Goal: Book appointment/travel/reservation

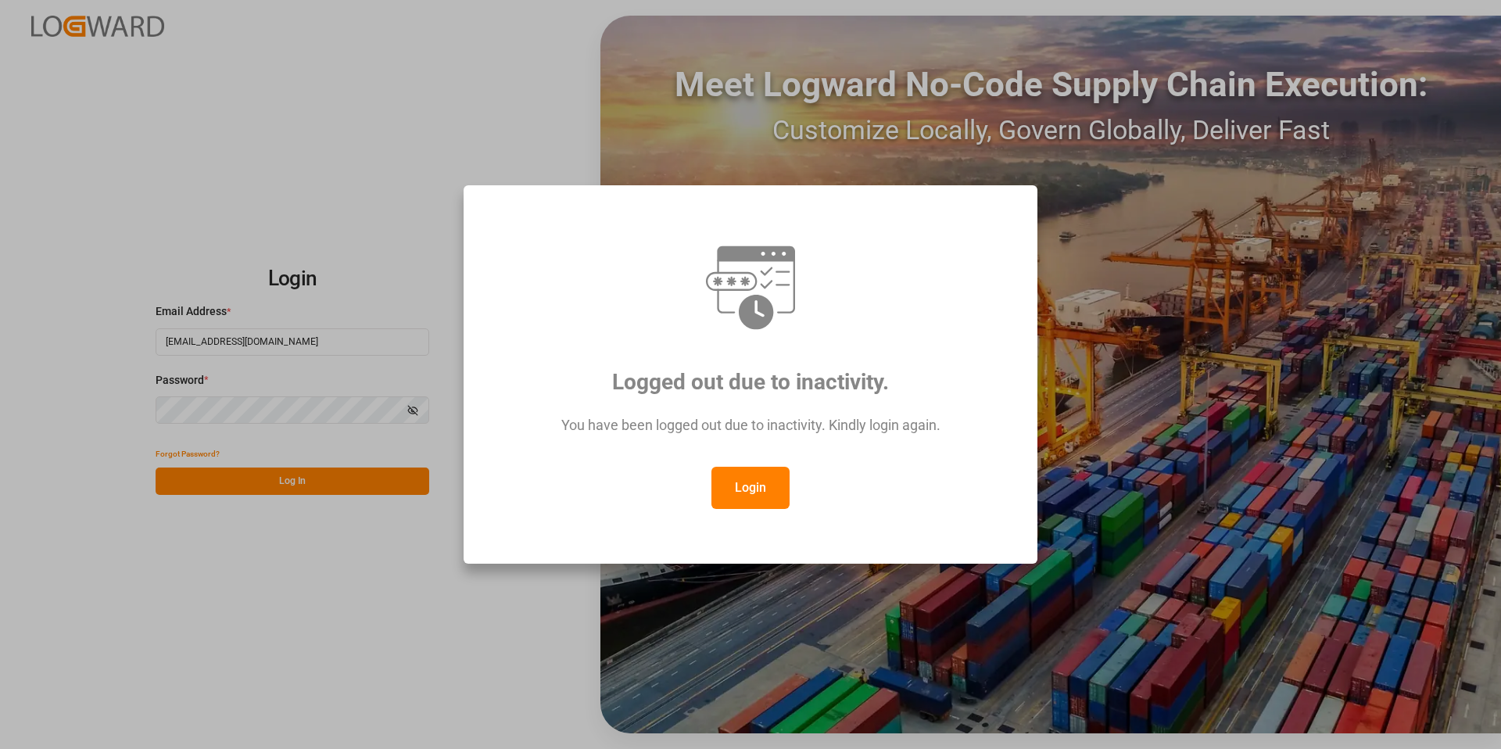
drag, startPoint x: 745, startPoint y: 496, endPoint x: 736, endPoint y: 494, distance: 8.9
click at [745, 496] on button "Login" at bounding box center [750, 488] width 78 height 42
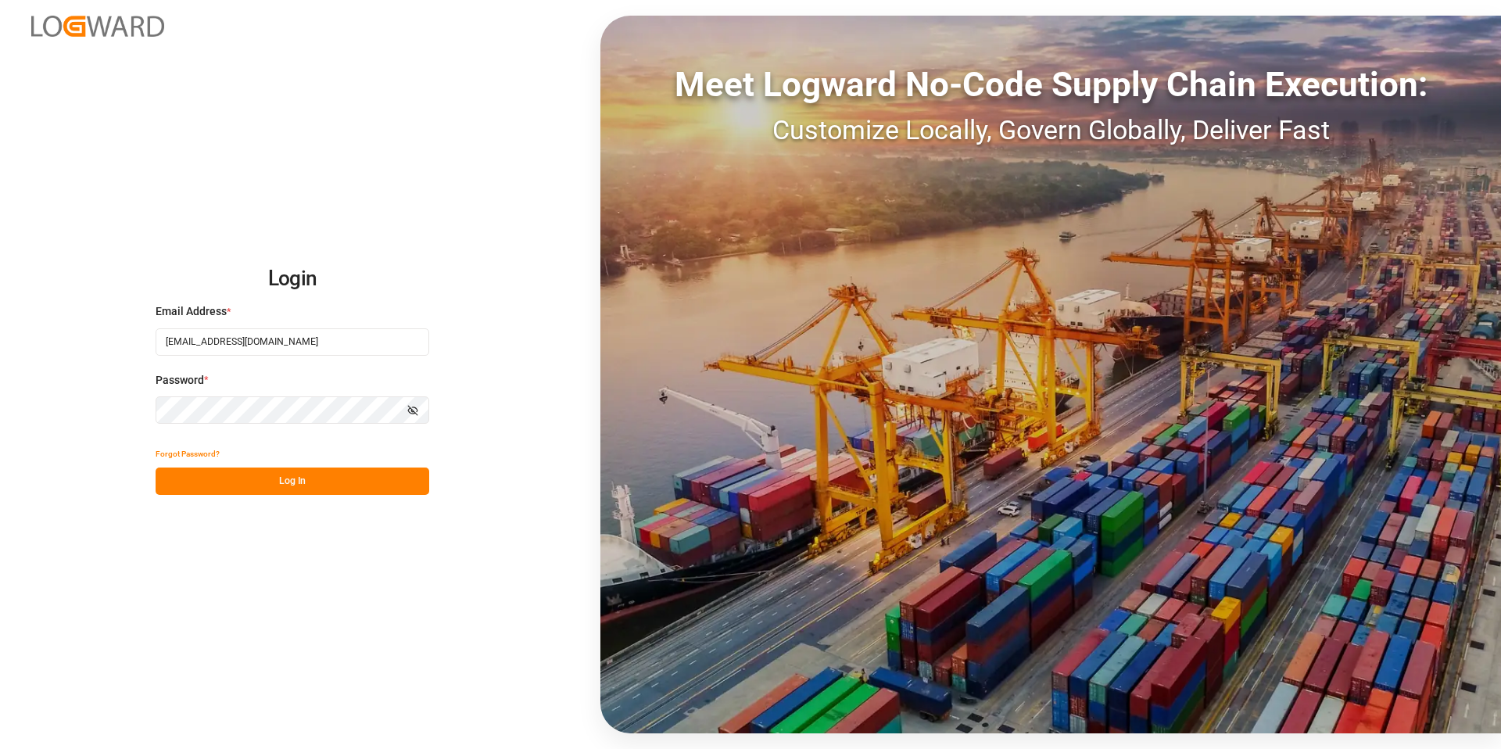
click at [349, 478] on button "Log In" at bounding box center [293, 481] width 274 height 27
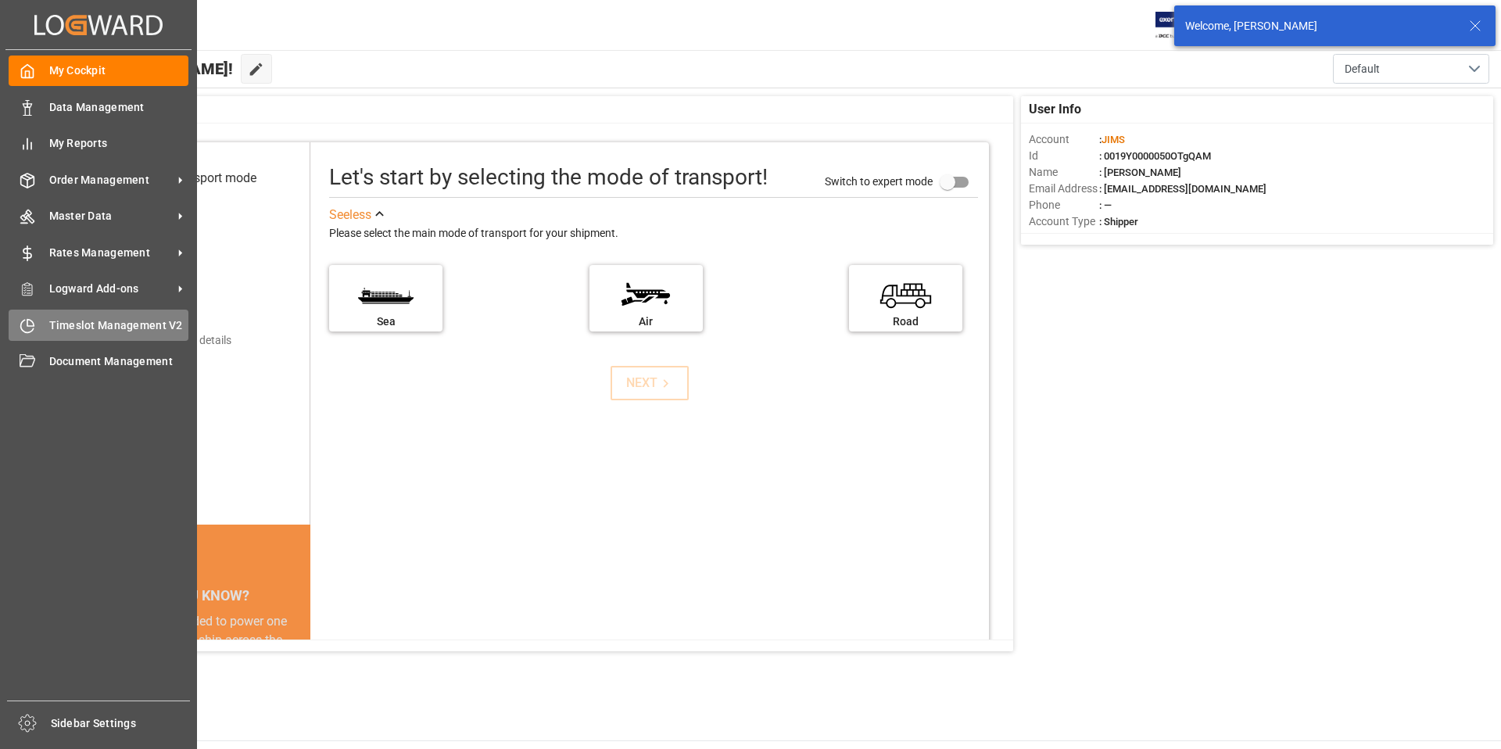
click at [40, 324] on div "Timeslot Management V2 Timeslot Management V2" at bounding box center [99, 325] width 180 height 30
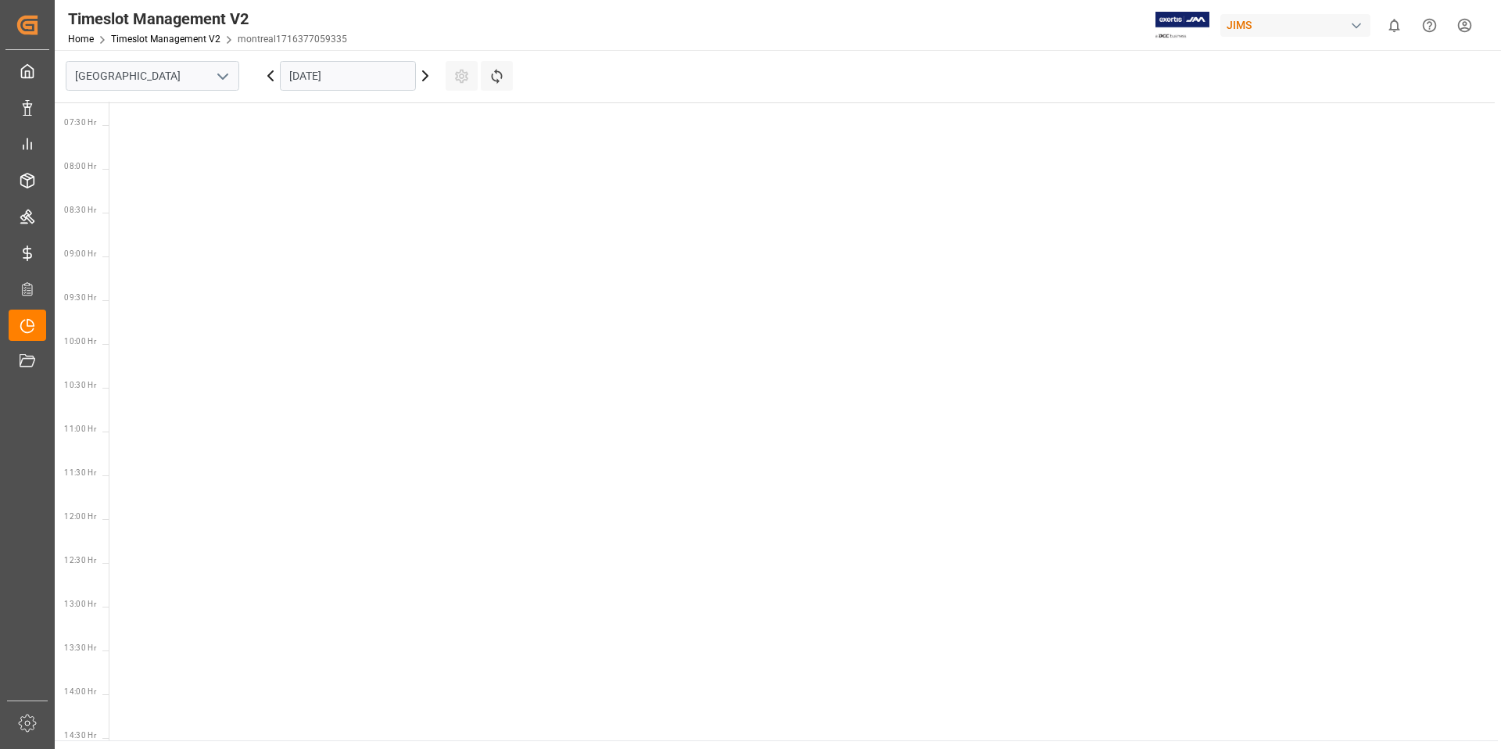
scroll to position [636, 0]
click at [224, 80] on icon "open menu" at bounding box center [222, 76] width 19 height 19
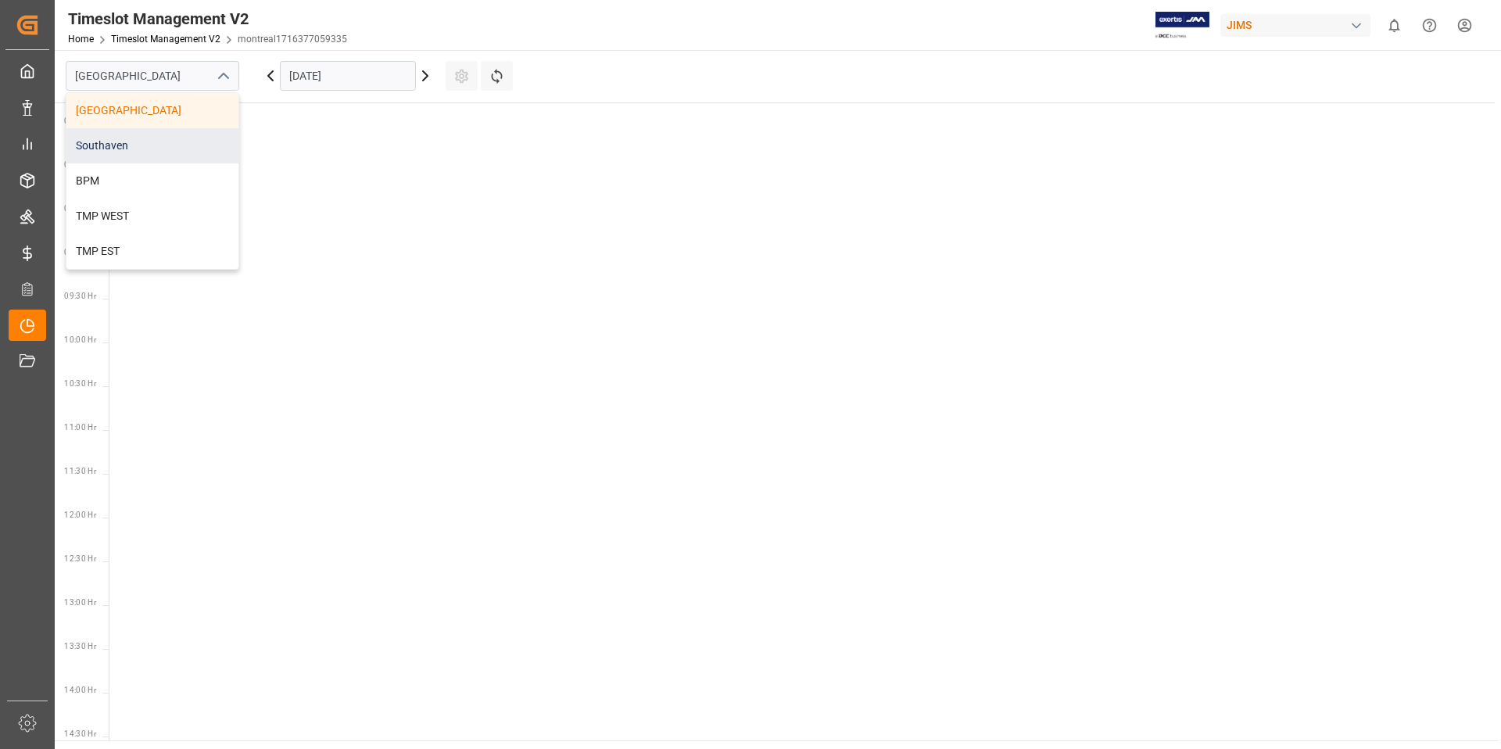
click at [151, 150] on div "Southaven" at bounding box center [152, 145] width 172 height 35
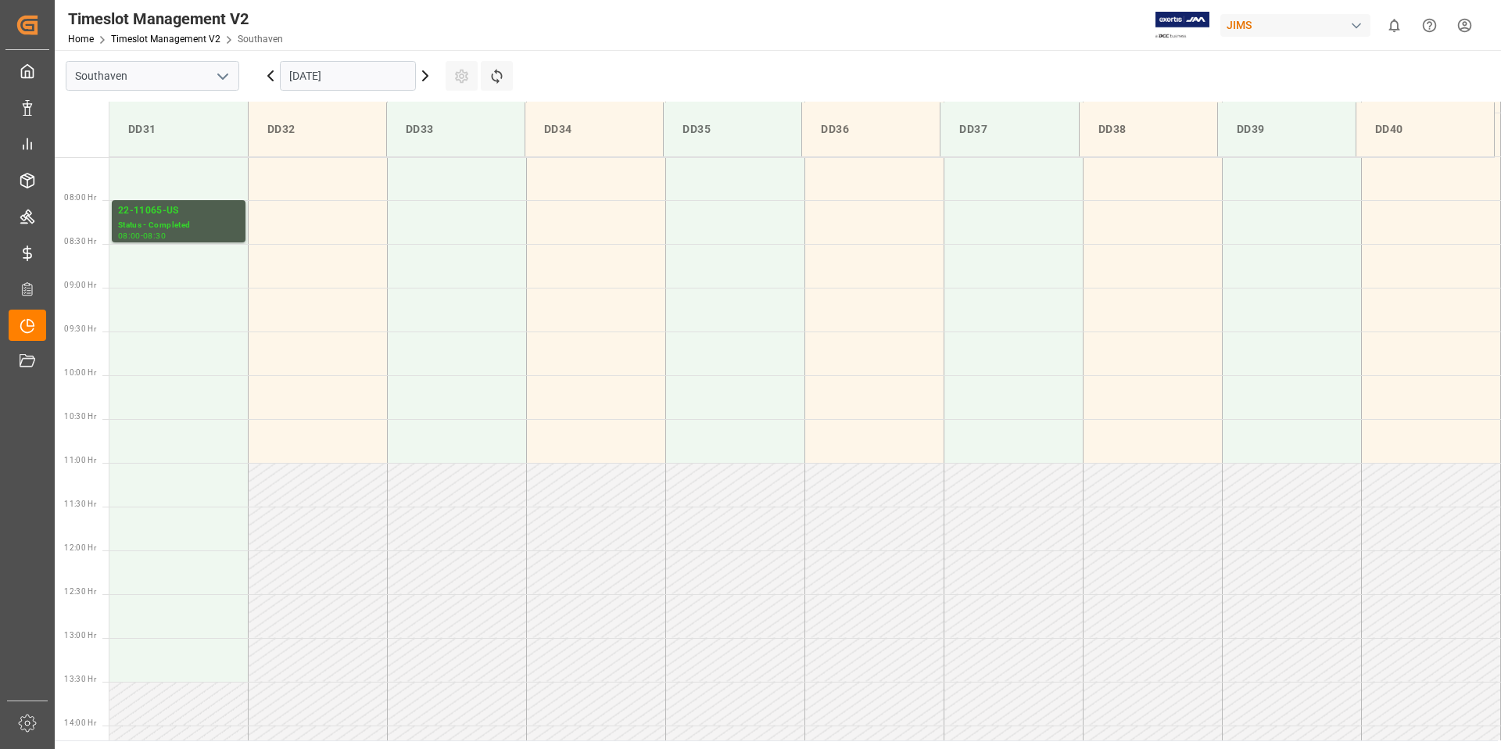
scroll to position [690, 0]
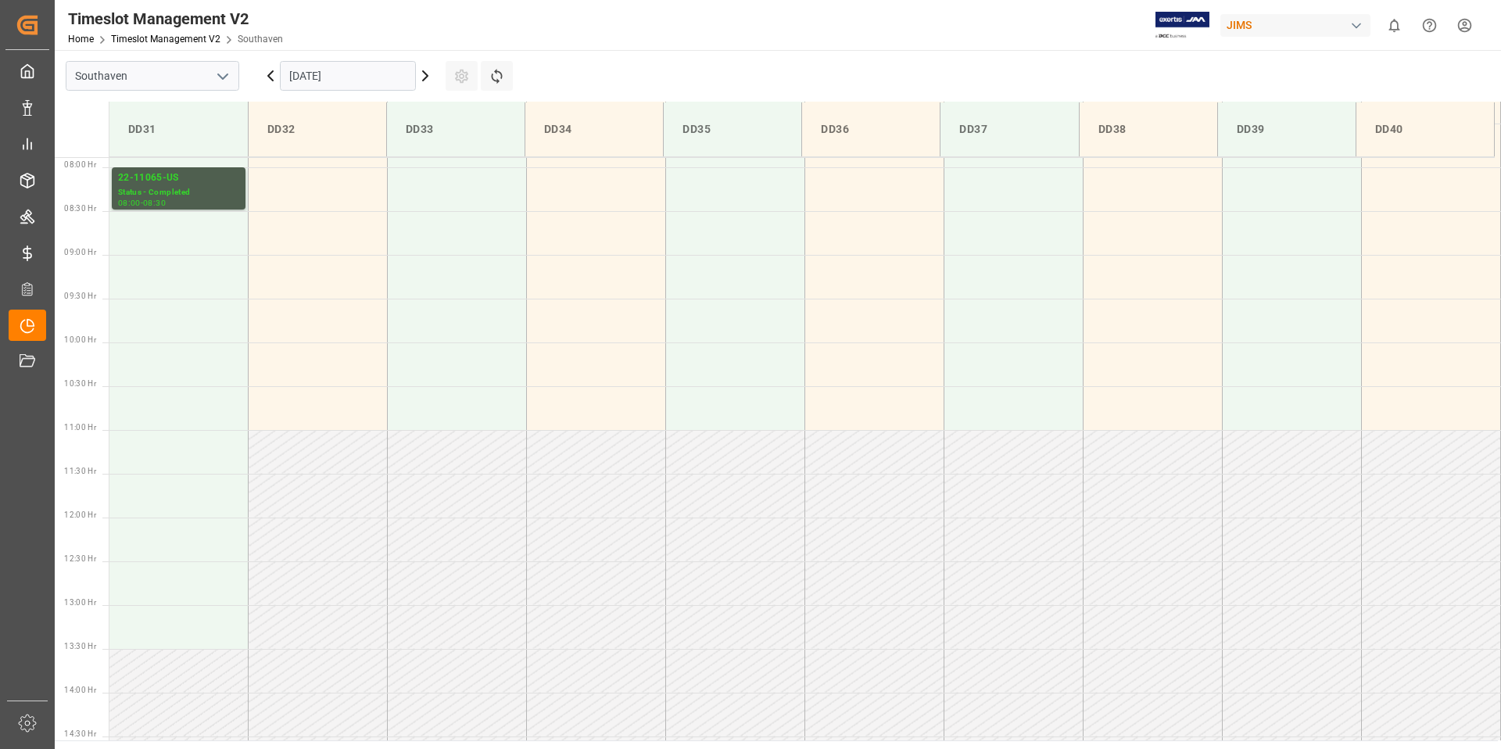
click at [386, 73] on input "[DATE]" at bounding box center [348, 76] width 136 height 30
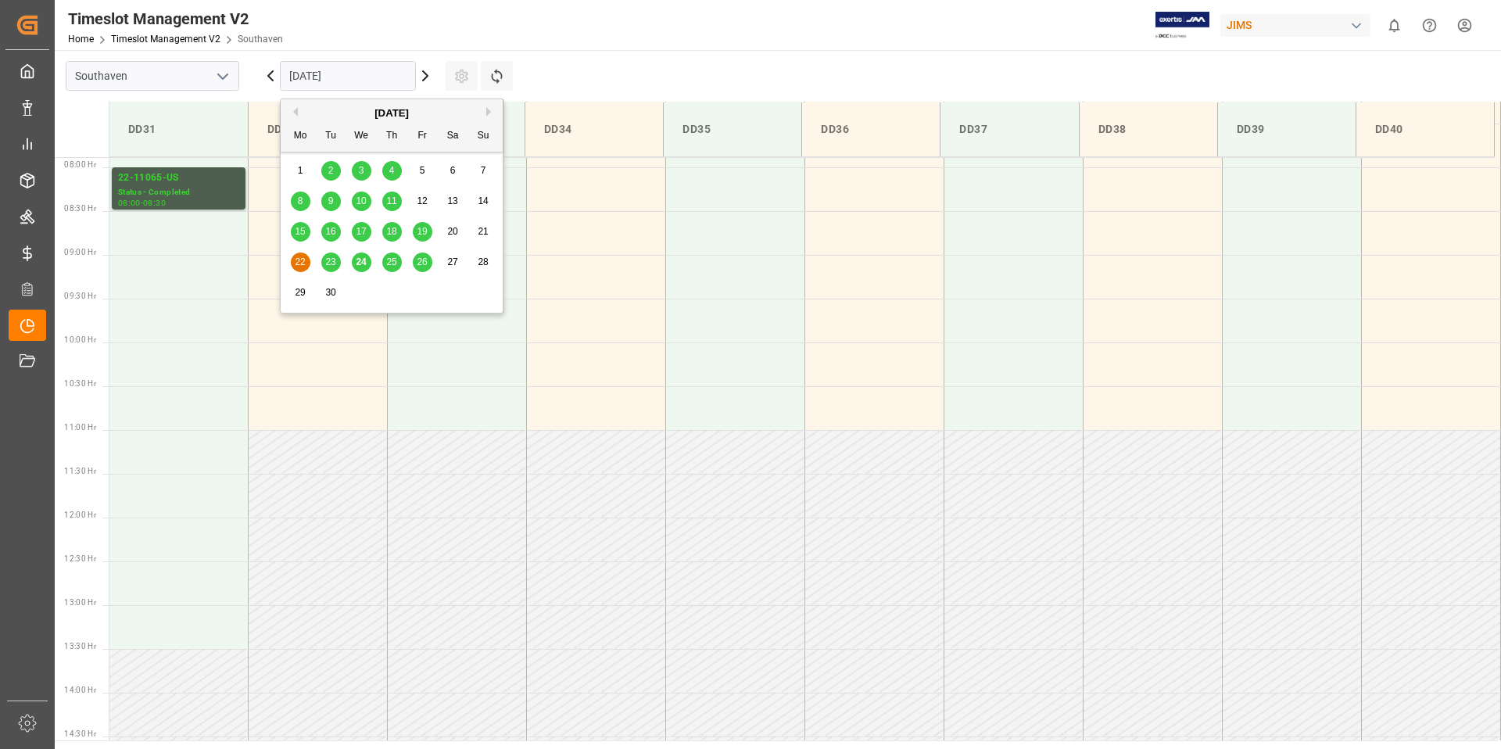
click at [393, 262] on span "25" at bounding box center [391, 261] width 10 height 11
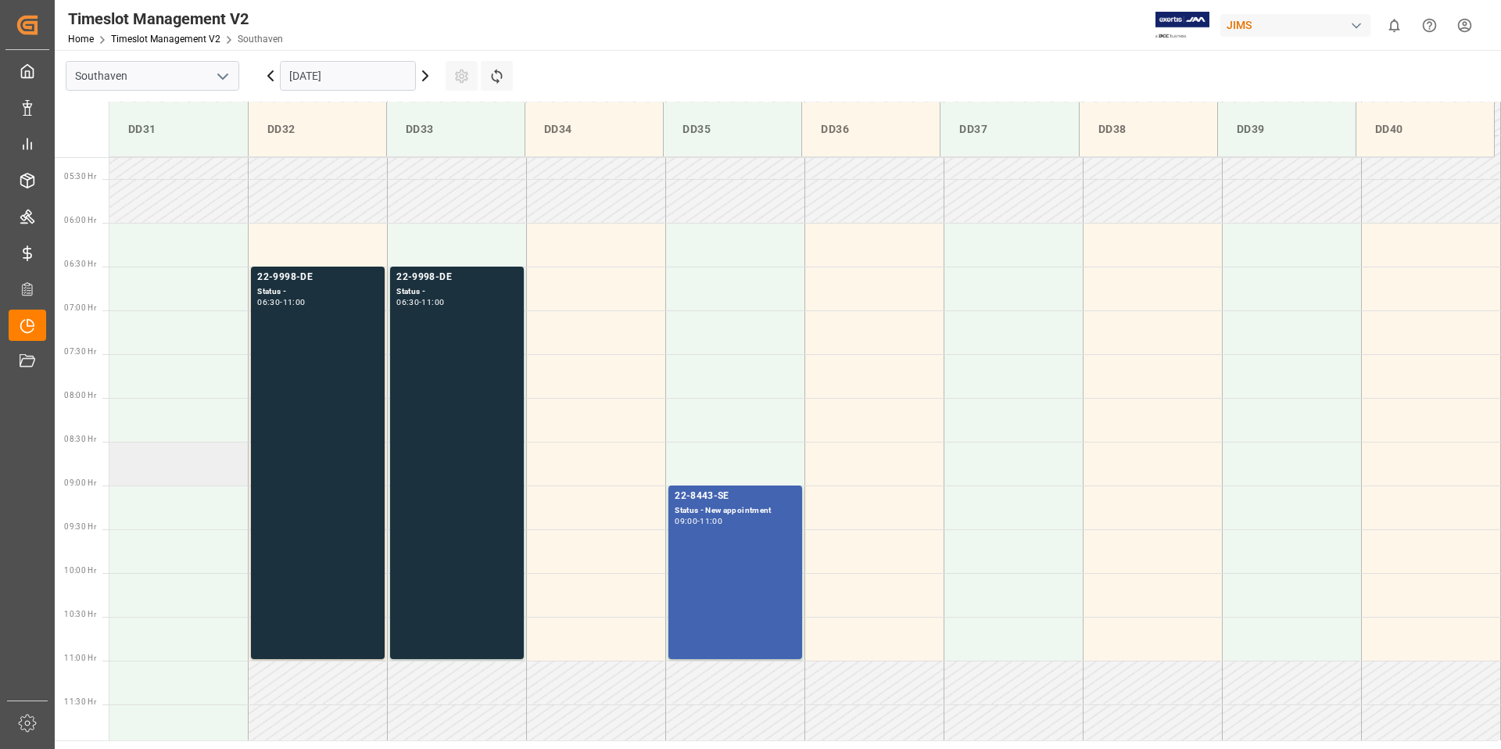
scroll to position [462, 0]
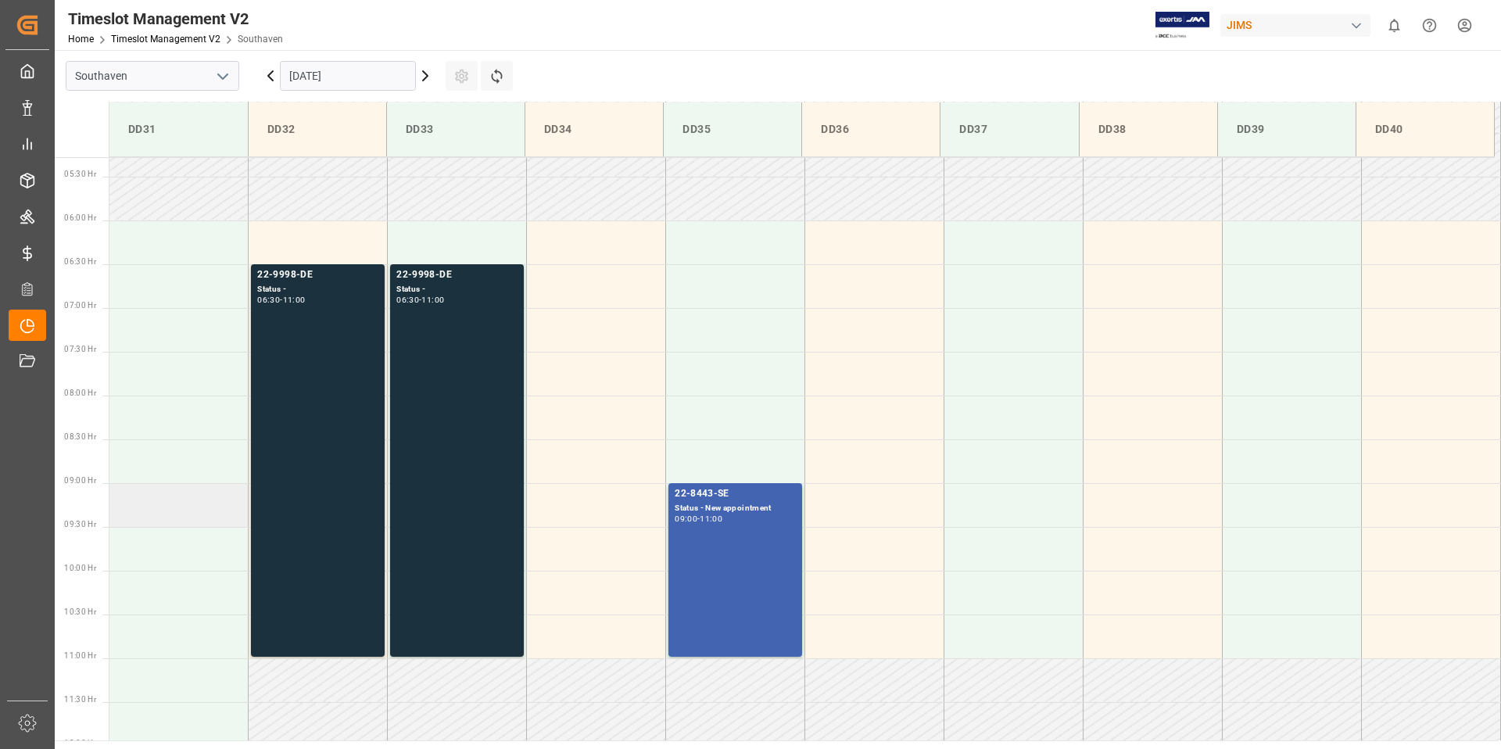
click at [156, 500] on td at bounding box center [178, 505] width 139 height 44
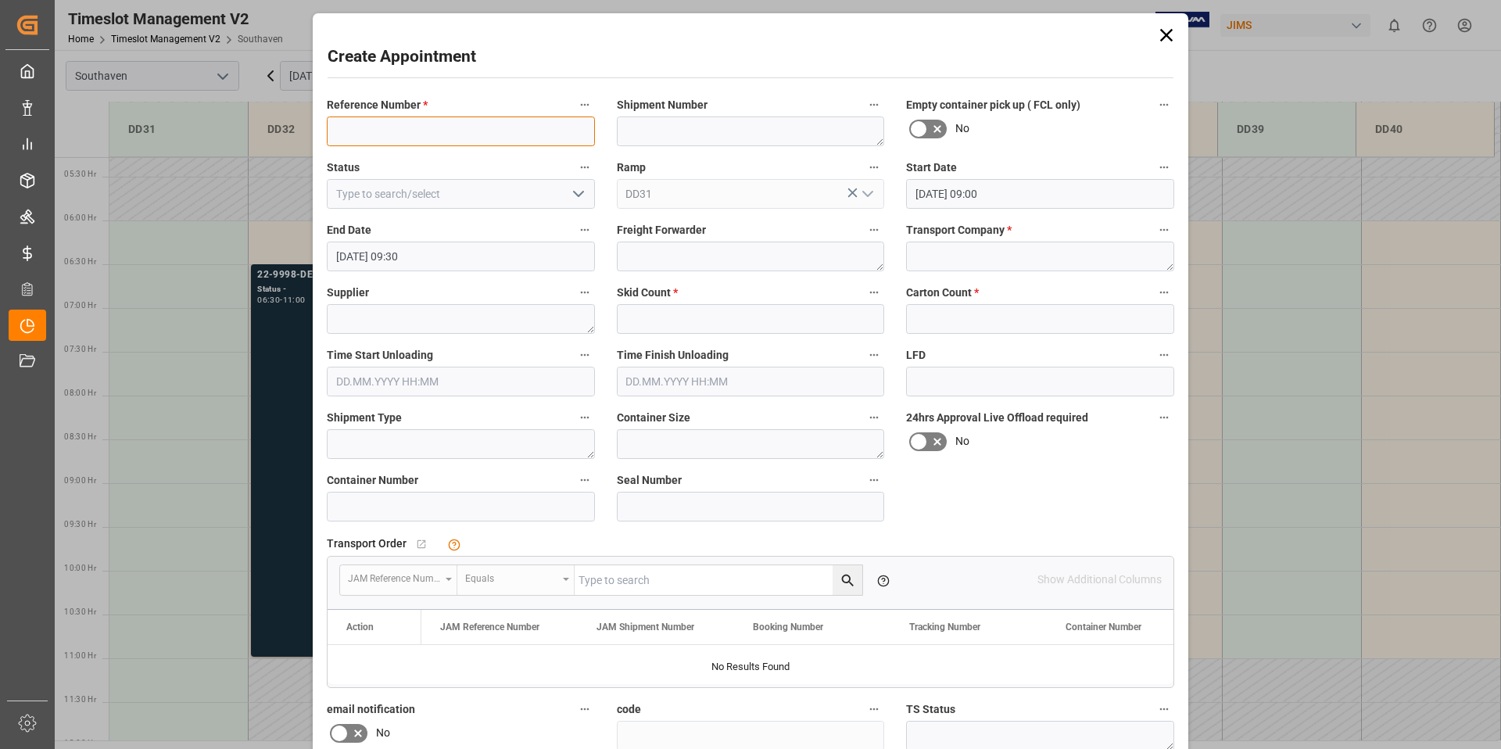
paste input "22-9888-ID"
type input "22-9888-ID"
click at [697, 312] on input "text" at bounding box center [751, 319] width 268 height 30
type input "8"
type input "71"
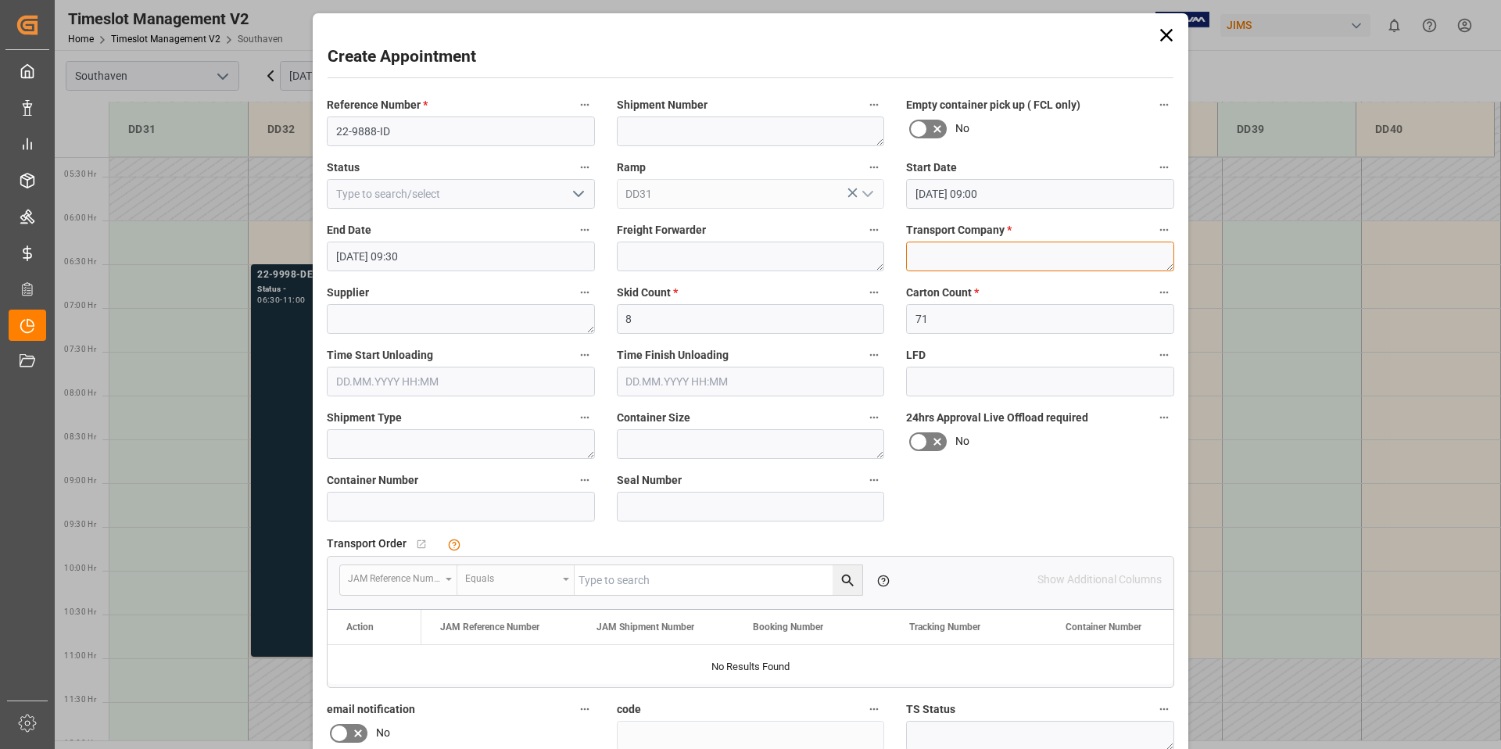
click at [962, 253] on textarea at bounding box center [1040, 257] width 268 height 30
type textarea "F&W"
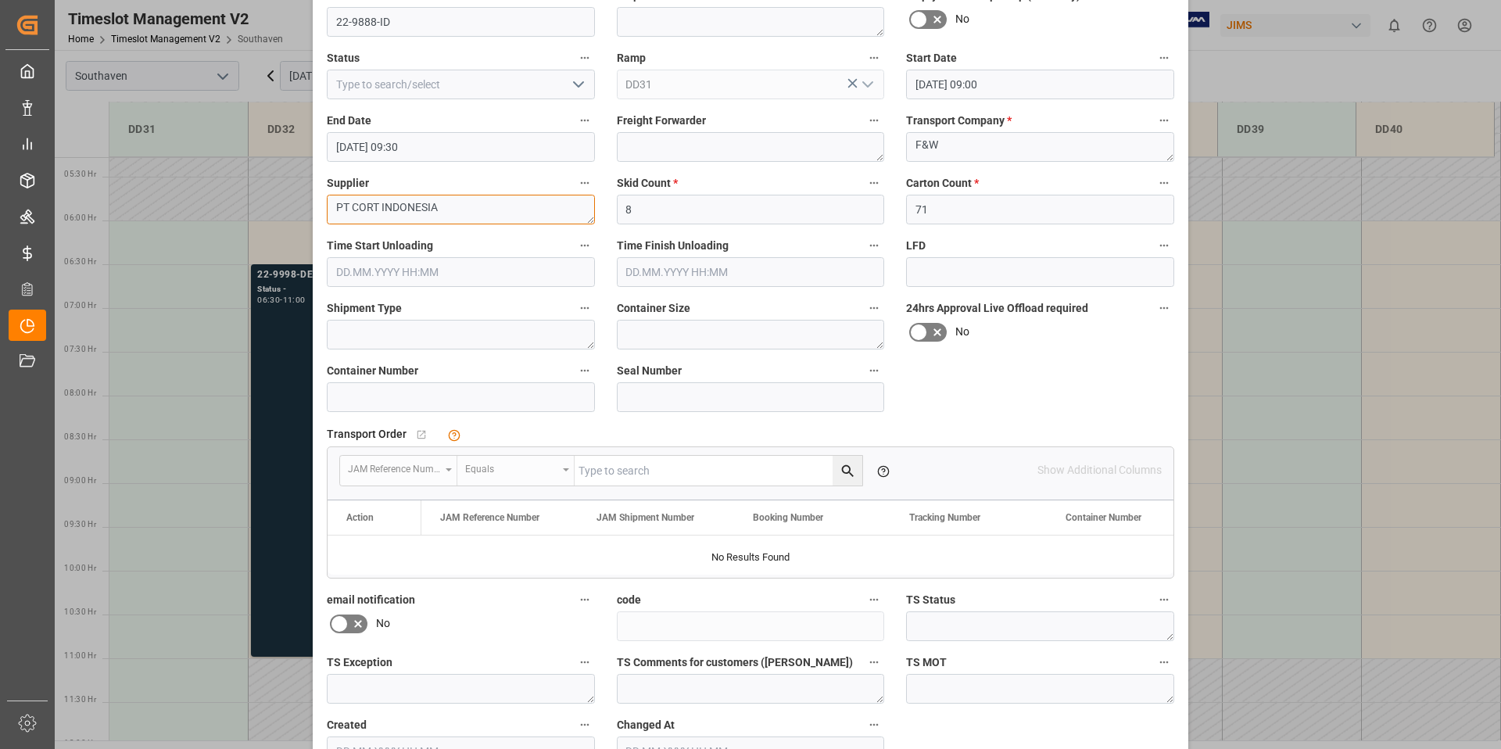
scroll to position [206, 0]
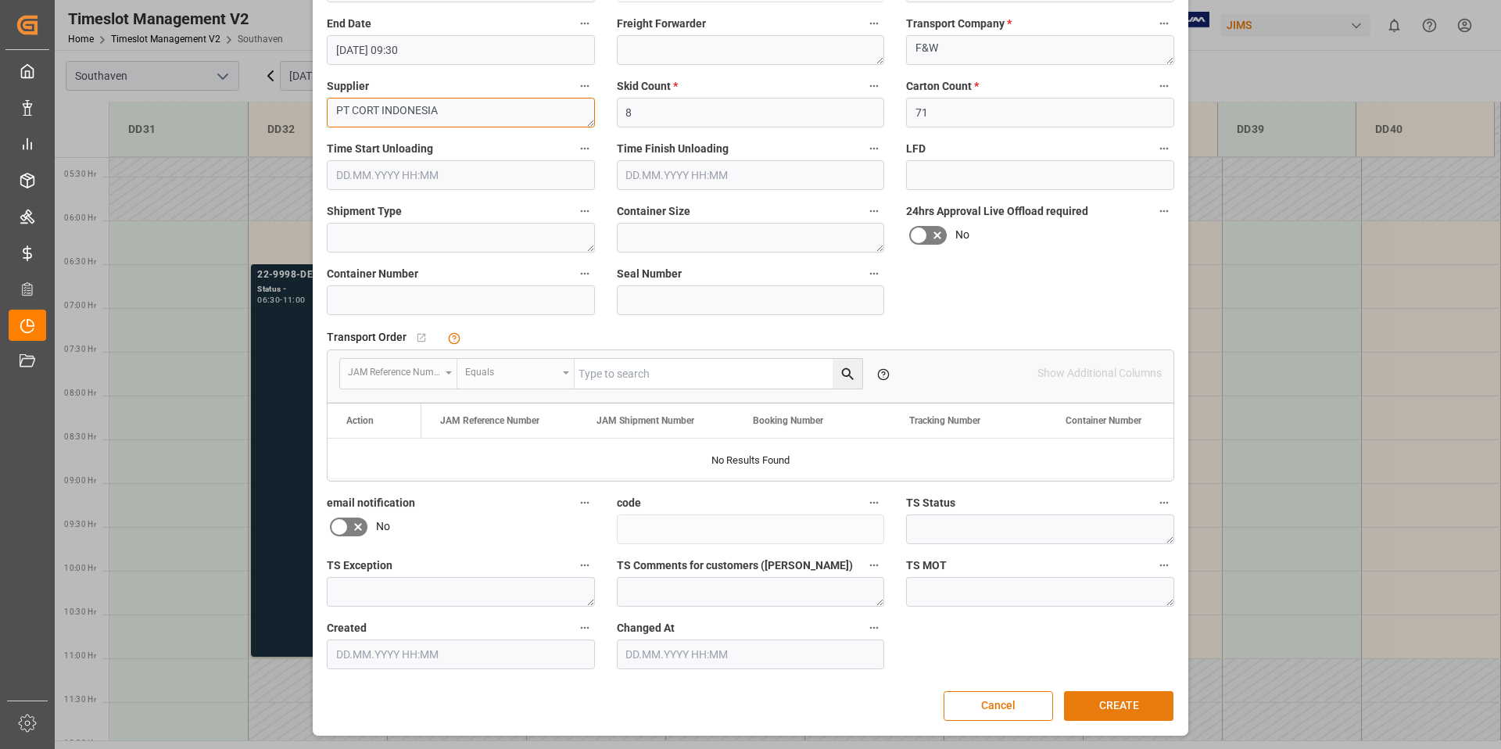
type textarea "PT CORT INDONESIA"
click at [1110, 699] on button "CREATE" at bounding box center [1118, 706] width 109 height 30
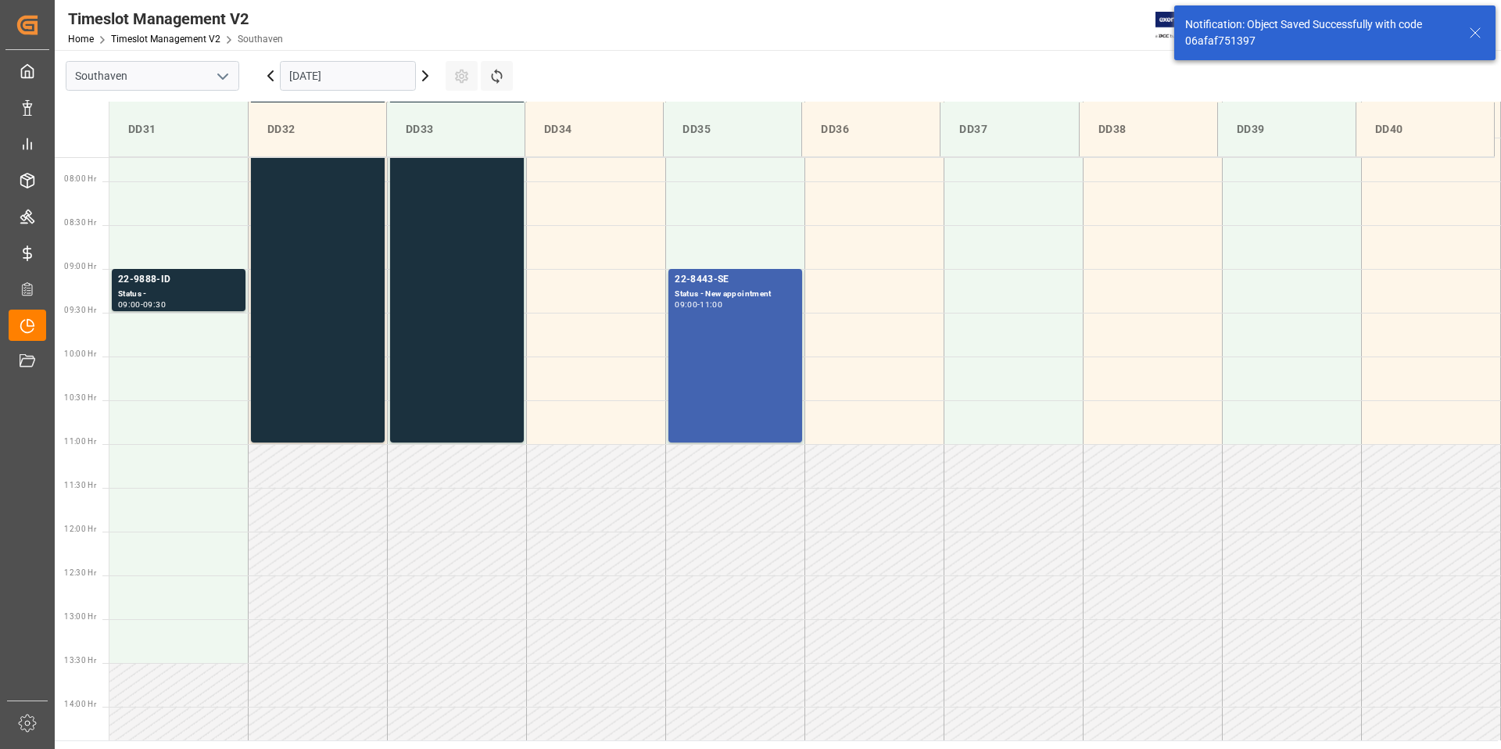
scroll to position [690, 0]
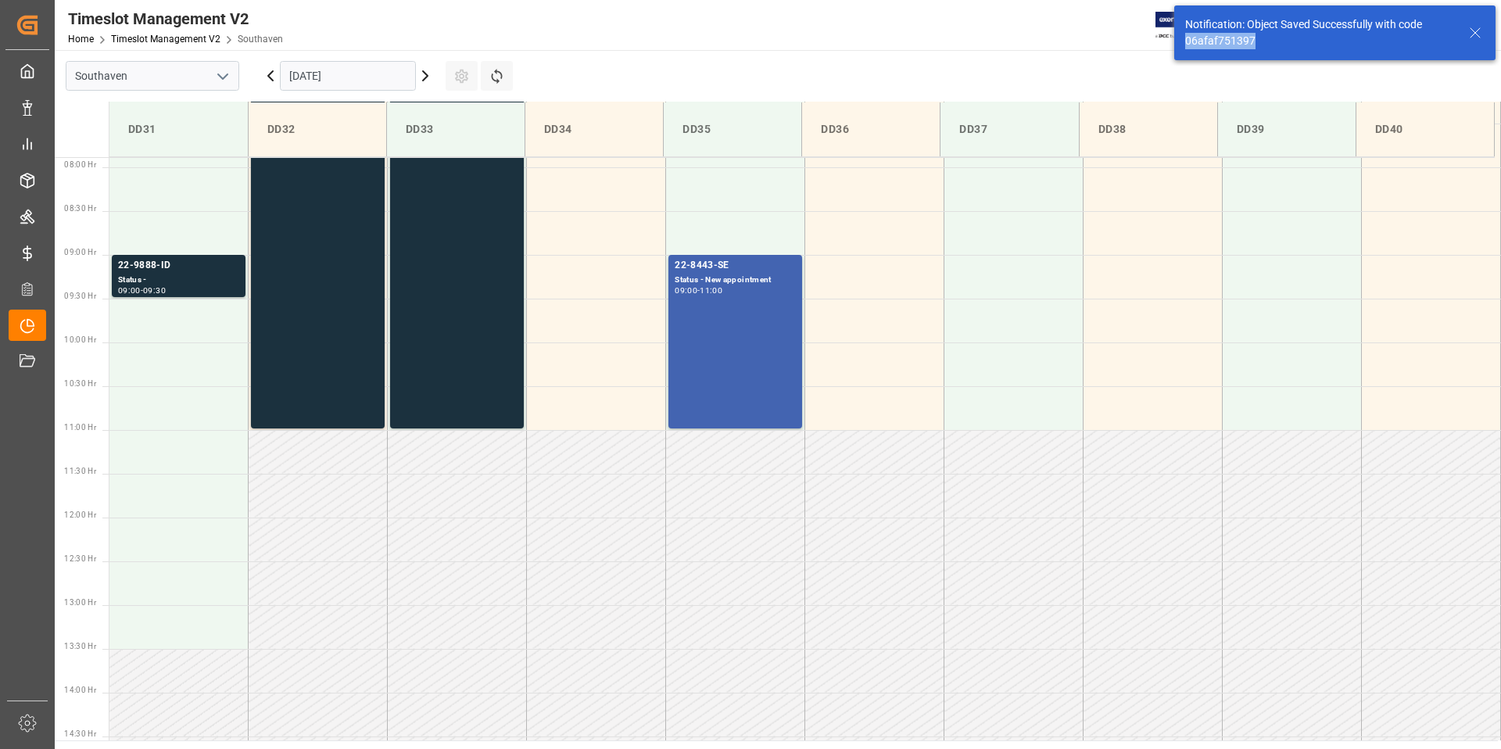
drag, startPoint x: 1273, startPoint y: 42, endPoint x: 1189, endPoint y: 41, distance: 83.7
click at [1180, 40] on div "Notification: Object Saved Successfully with code 06afaf751397" at bounding box center [1334, 32] width 321 height 55
copy div "06afaf751397"
